Goal: Information Seeking & Learning: Check status

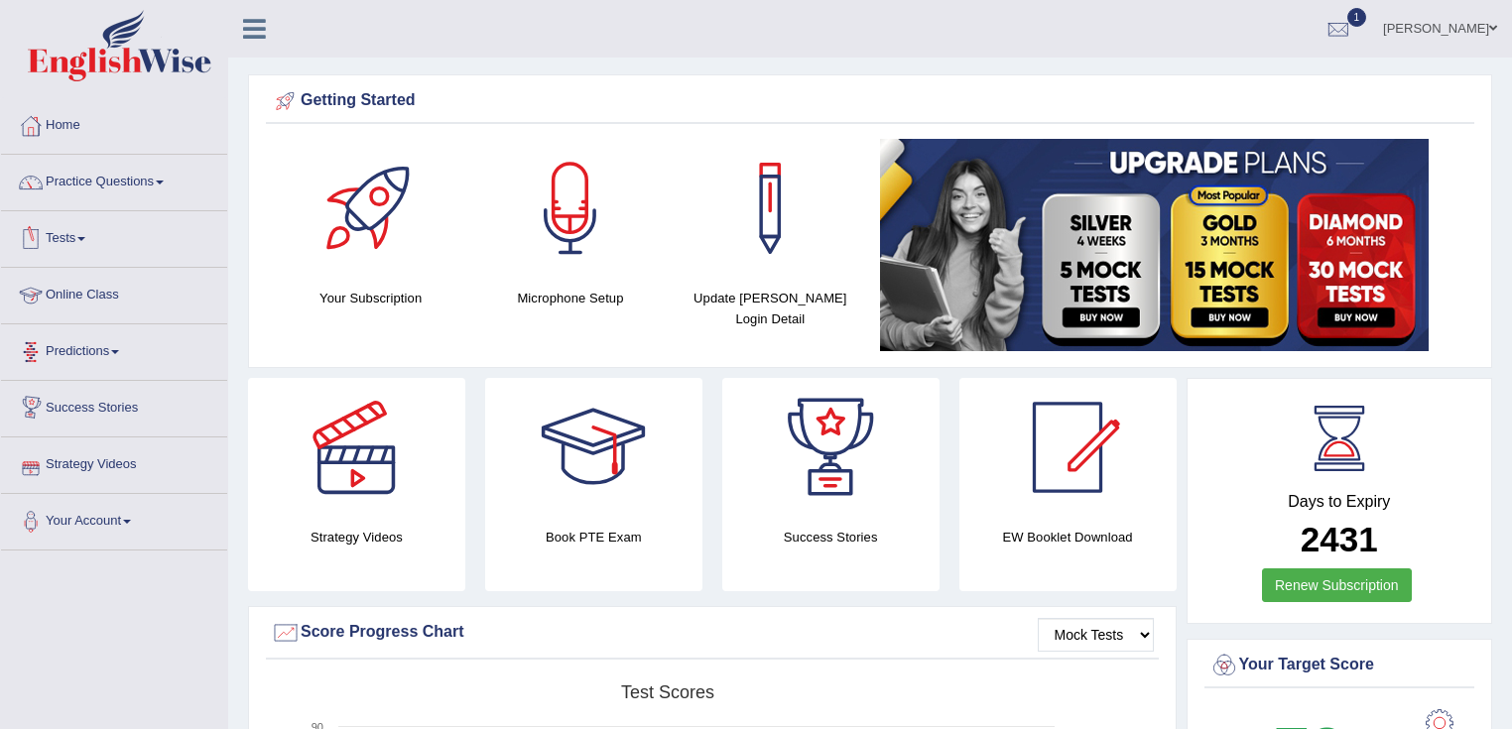
click at [90, 234] on link "Tests" at bounding box center [114, 236] width 226 height 50
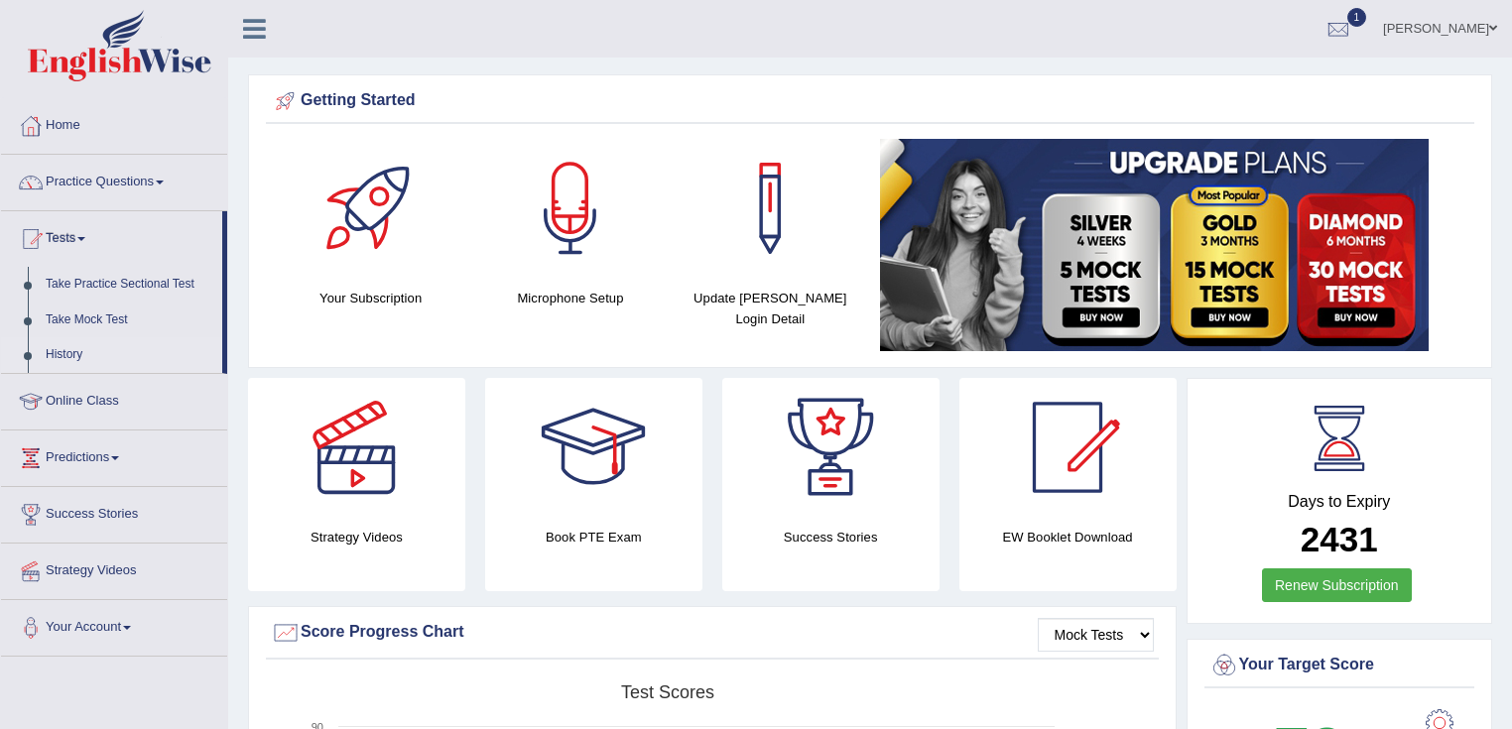
click at [67, 352] on link "History" at bounding box center [129, 355] width 185 height 36
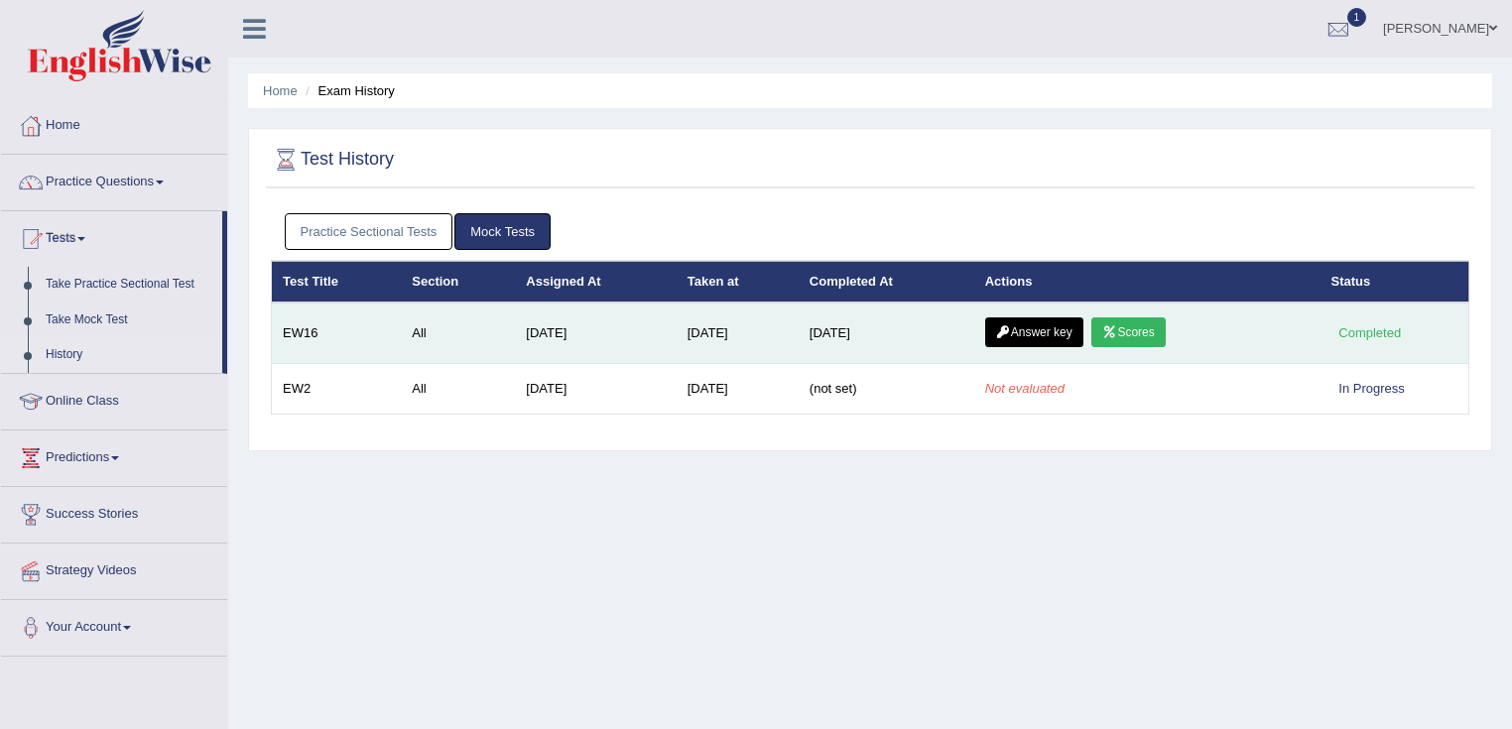
click at [1139, 325] on link "Scores" at bounding box center [1127, 332] width 73 height 30
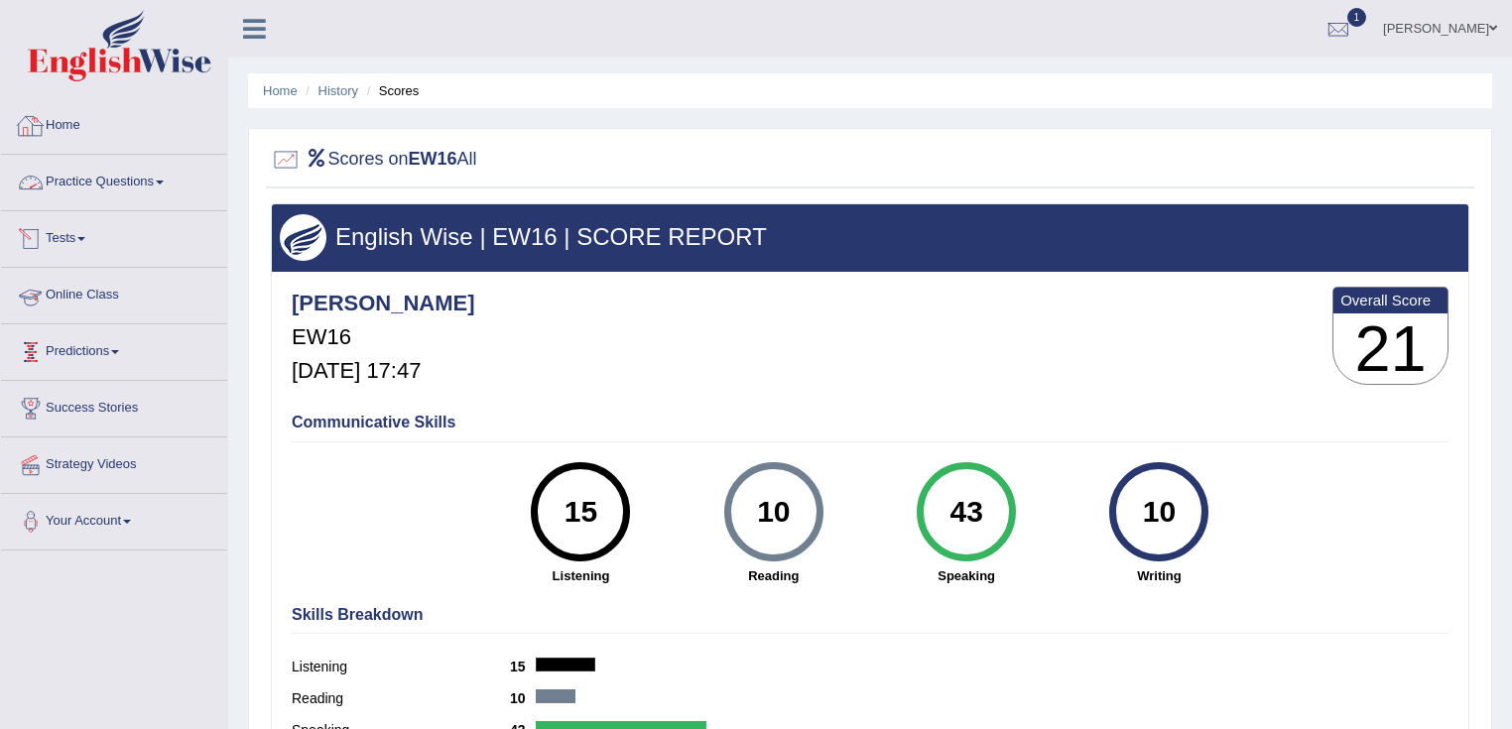
click at [56, 234] on link "Tests" at bounding box center [114, 236] width 226 height 50
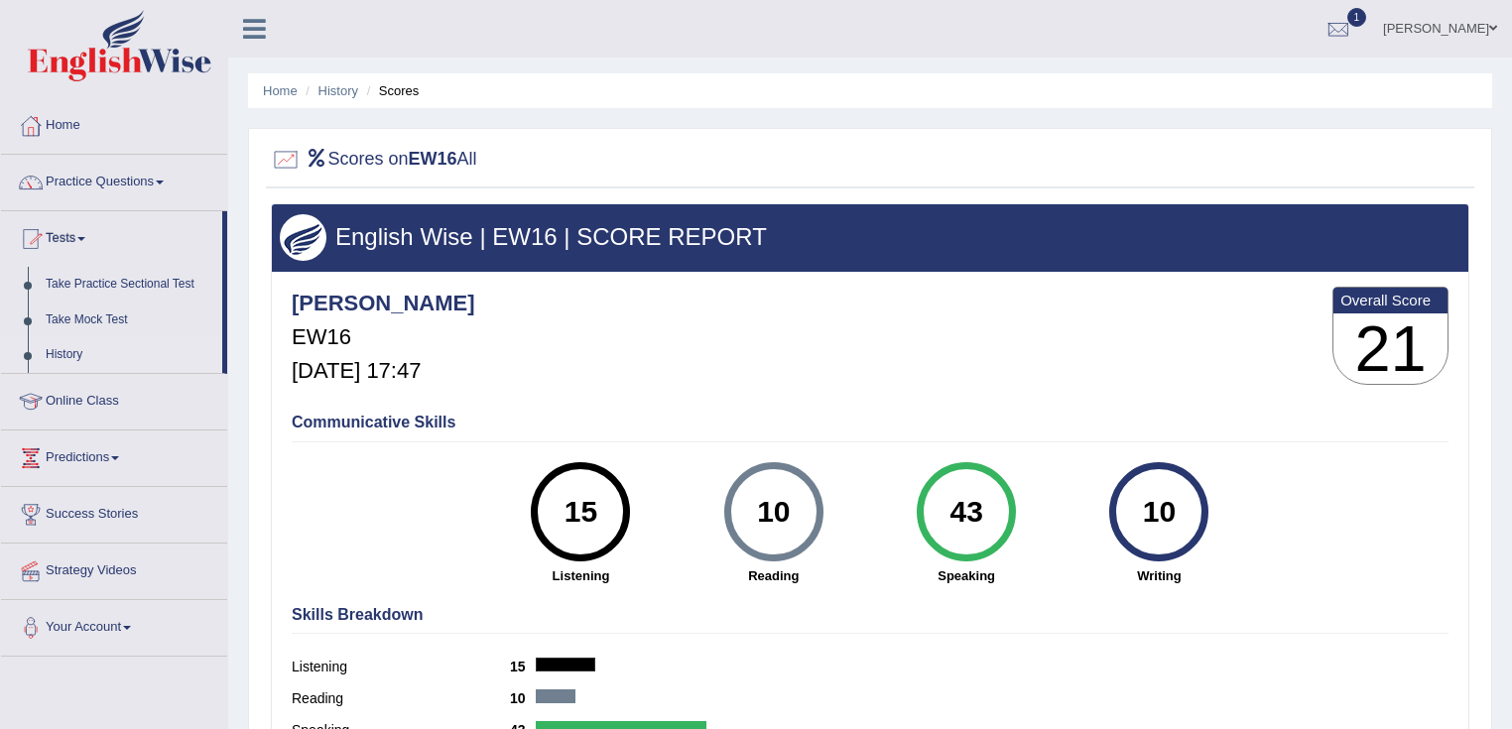
click at [62, 348] on link "History" at bounding box center [129, 355] width 185 height 36
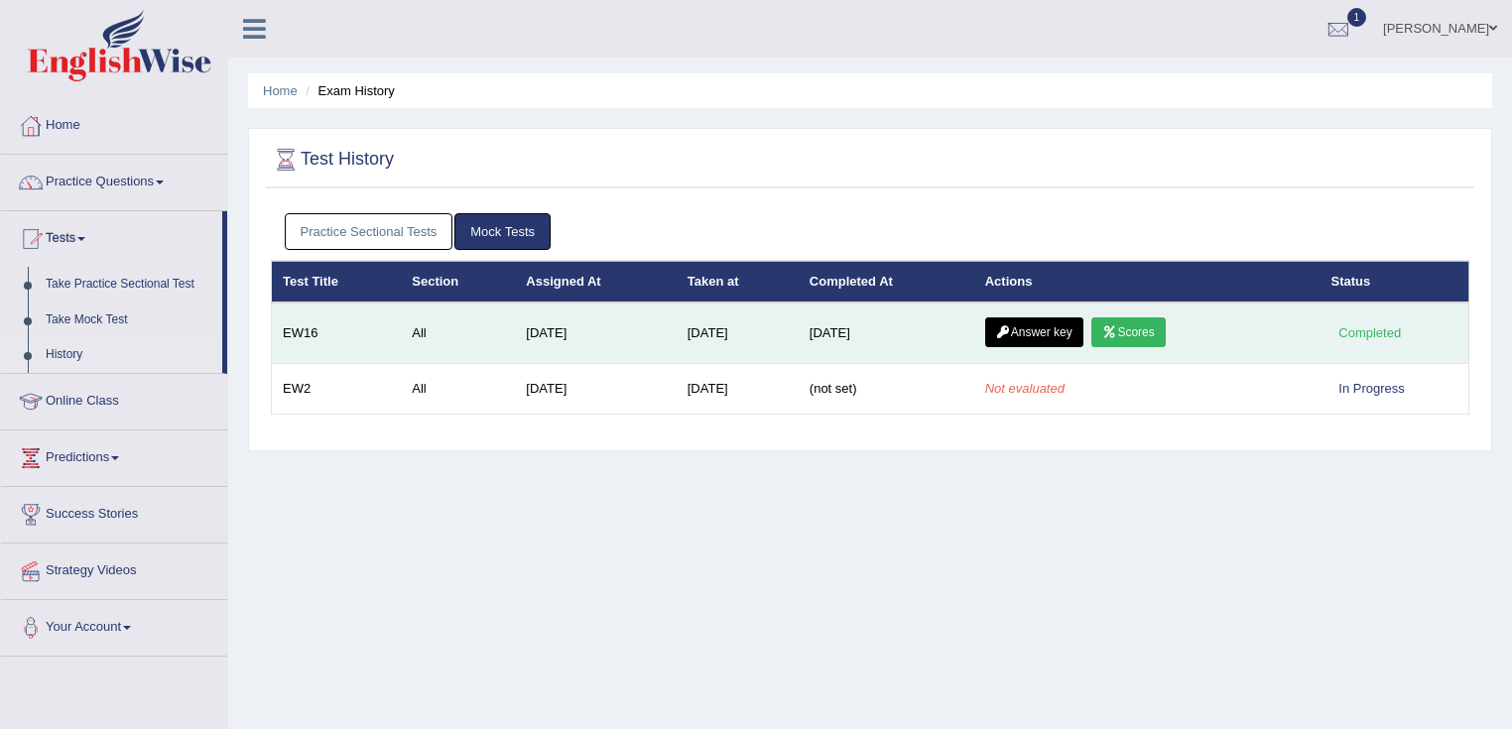
click at [1037, 330] on link "Answer key" at bounding box center [1034, 332] width 98 height 30
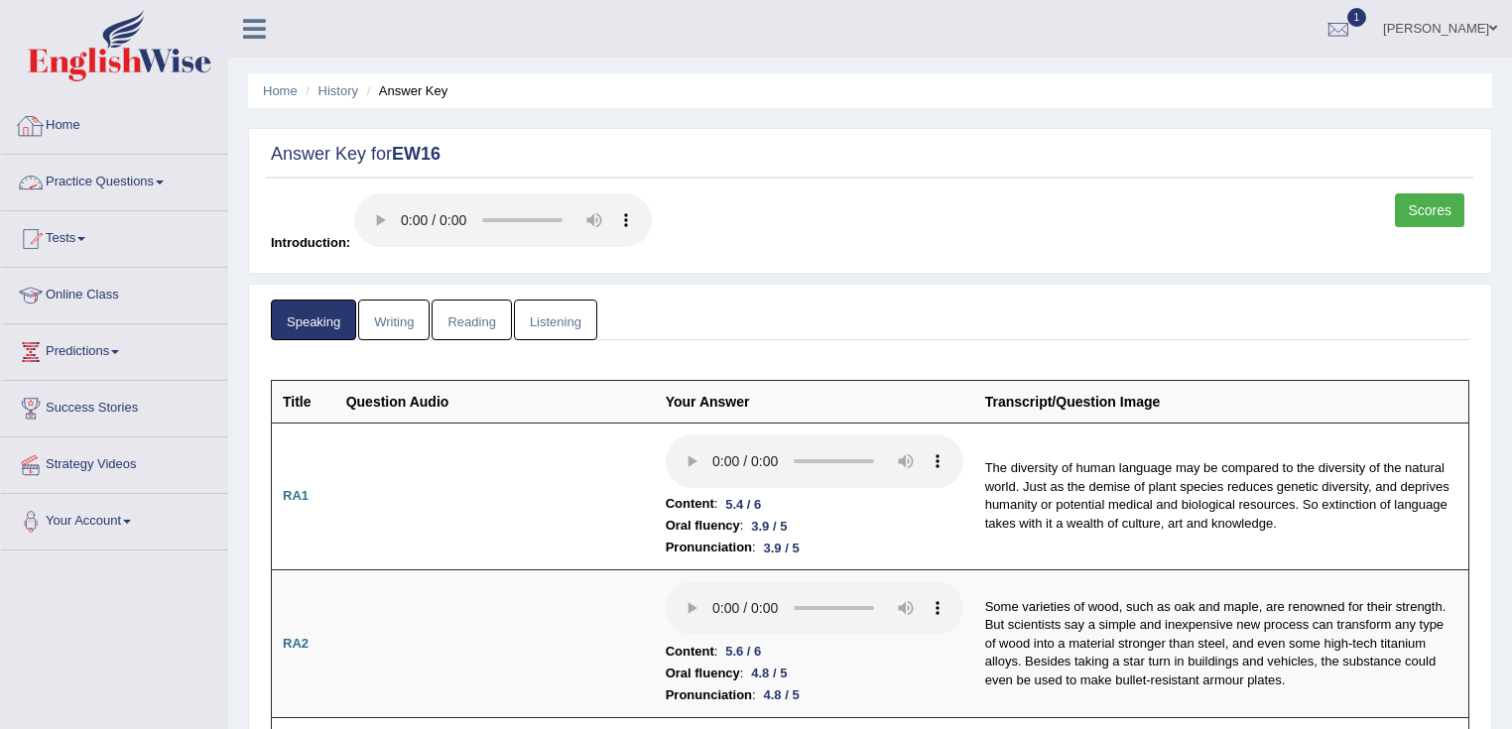
click at [57, 123] on link "Home" at bounding box center [114, 123] width 226 height 50
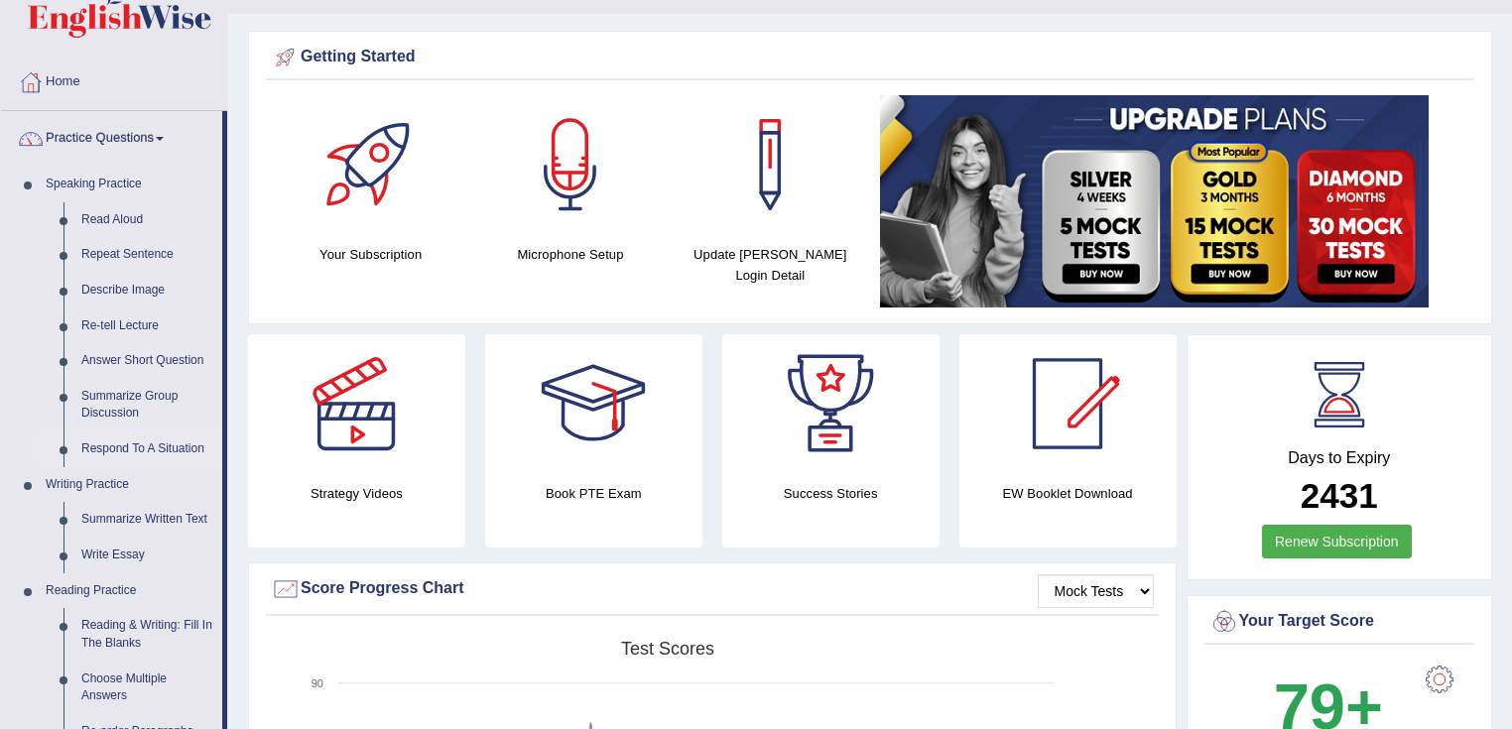
scroll to position [79, 0]
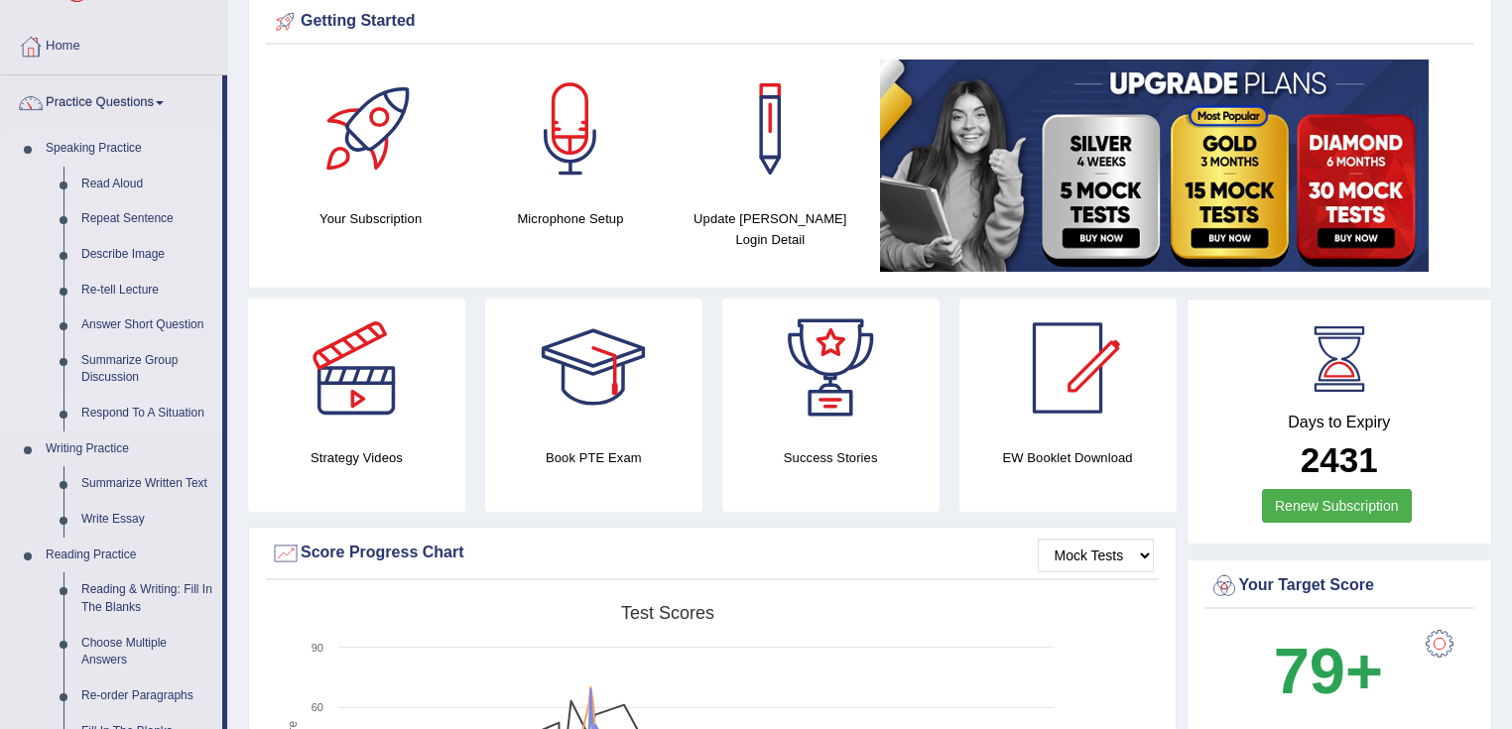
click at [154, 411] on link "Respond To A Situation" at bounding box center [147, 414] width 150 height 36
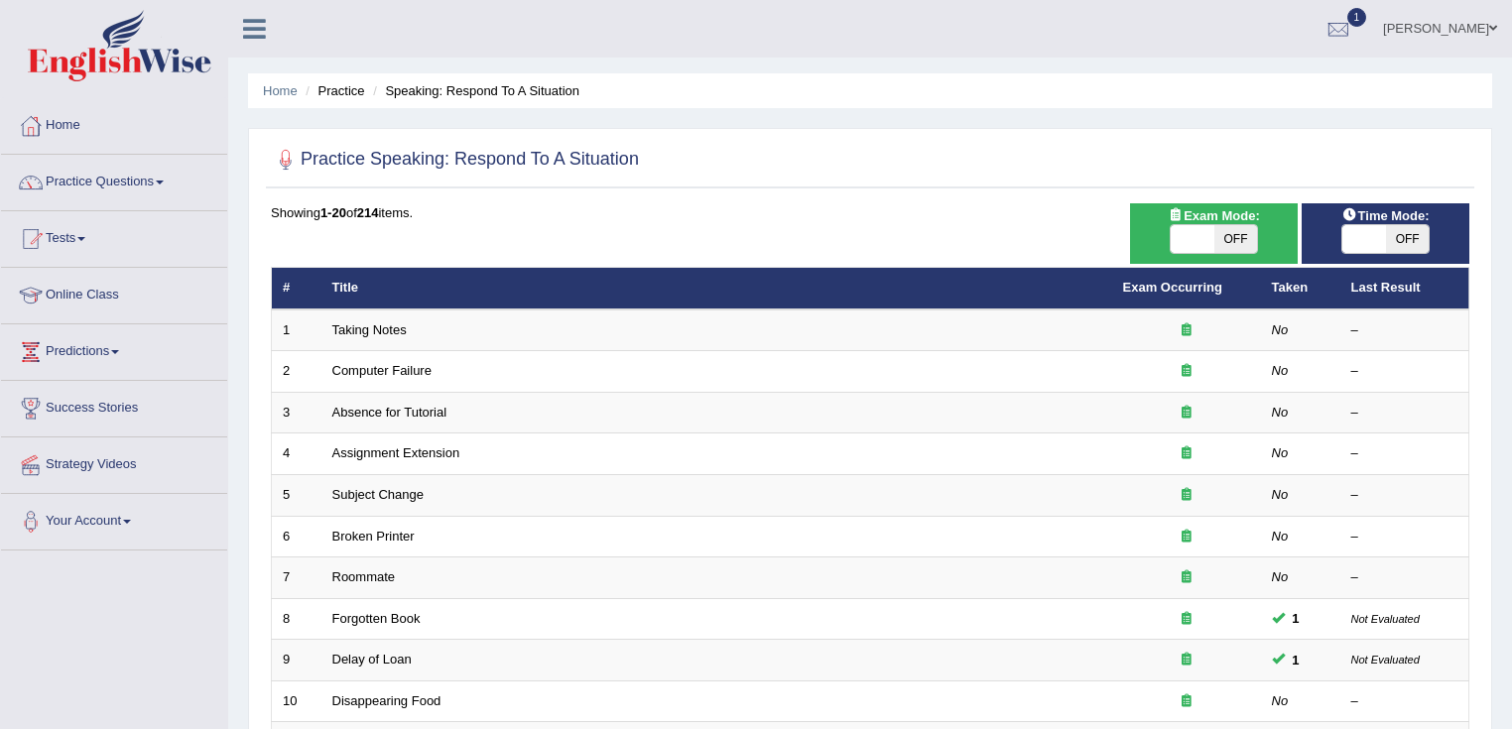
click at [371, 323] on link "Taking Notes" at bounding box center [369, 329] width 74 height 15
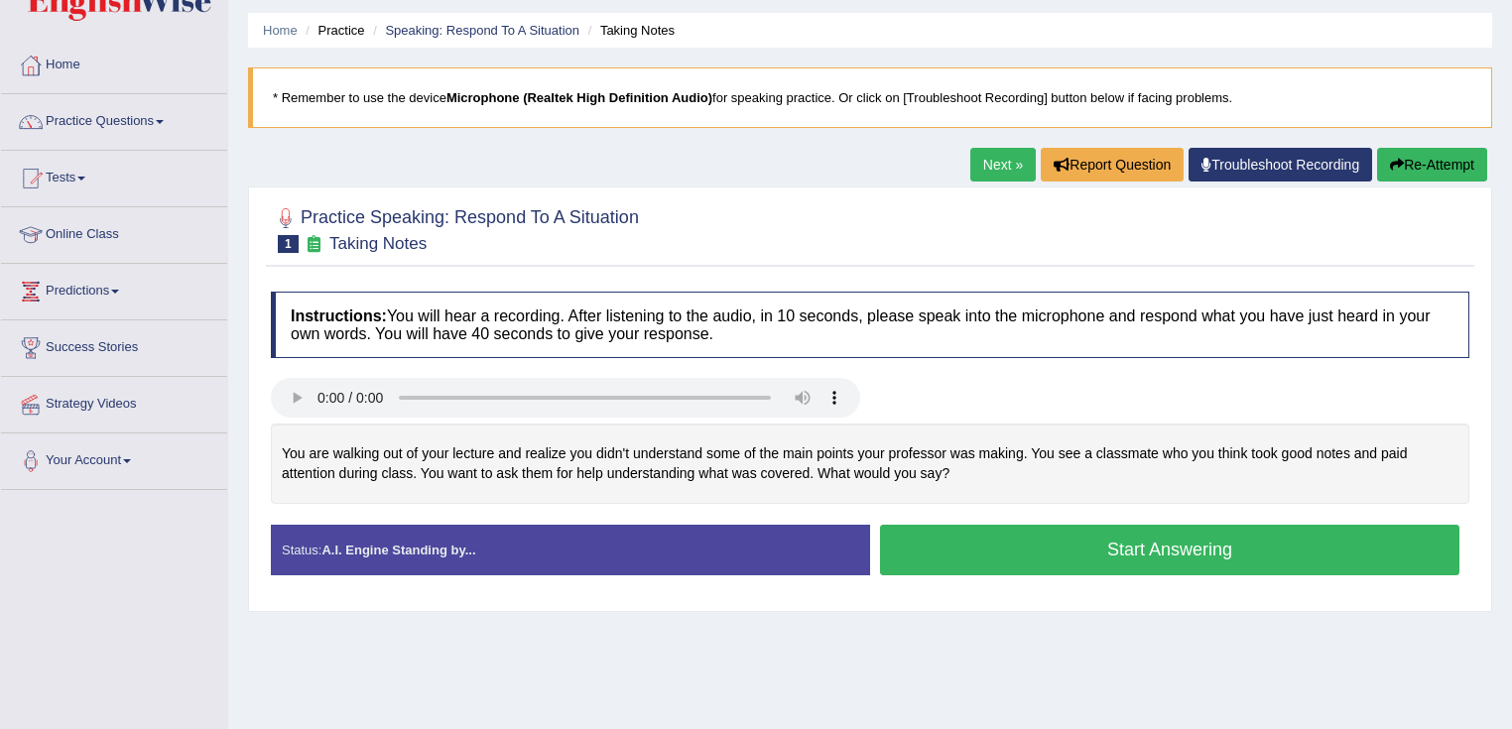
scroll to position [79, 0]
